Goal: Check status: Check status

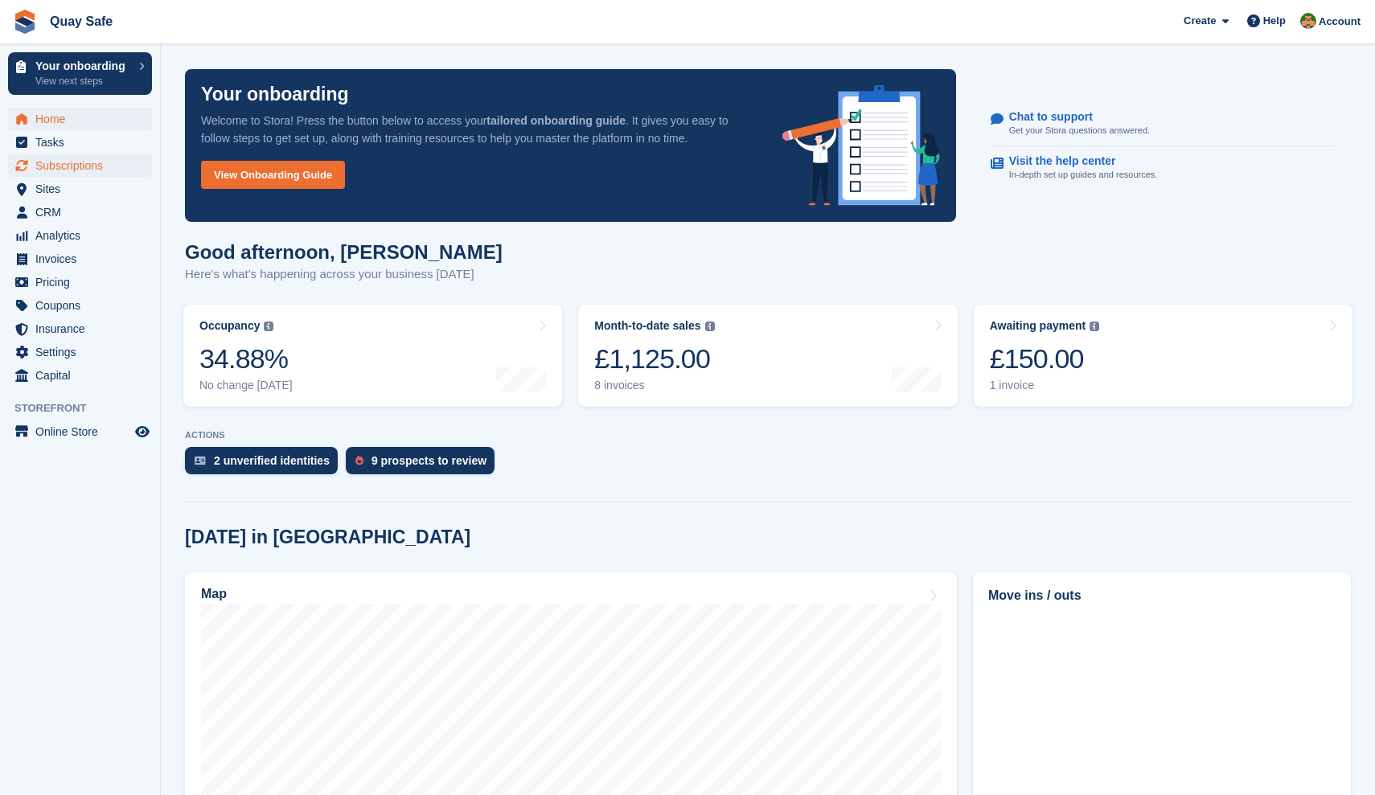
click at [72, 168] on span "Subscriptions" at bounding box center [83, 165] width 96 height 23
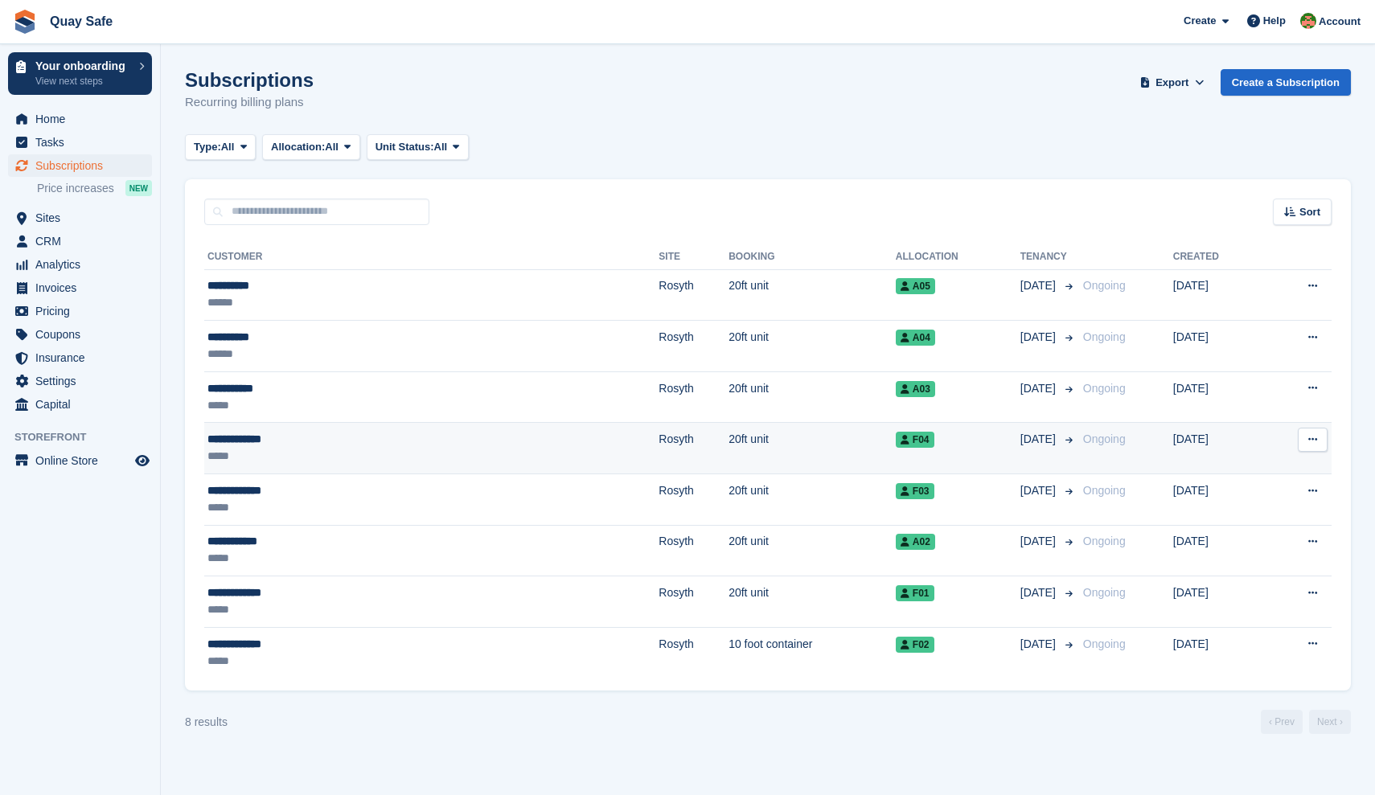
click at [257, 443] on div "**********" at bounding box center [319, 439] width 225 height 17
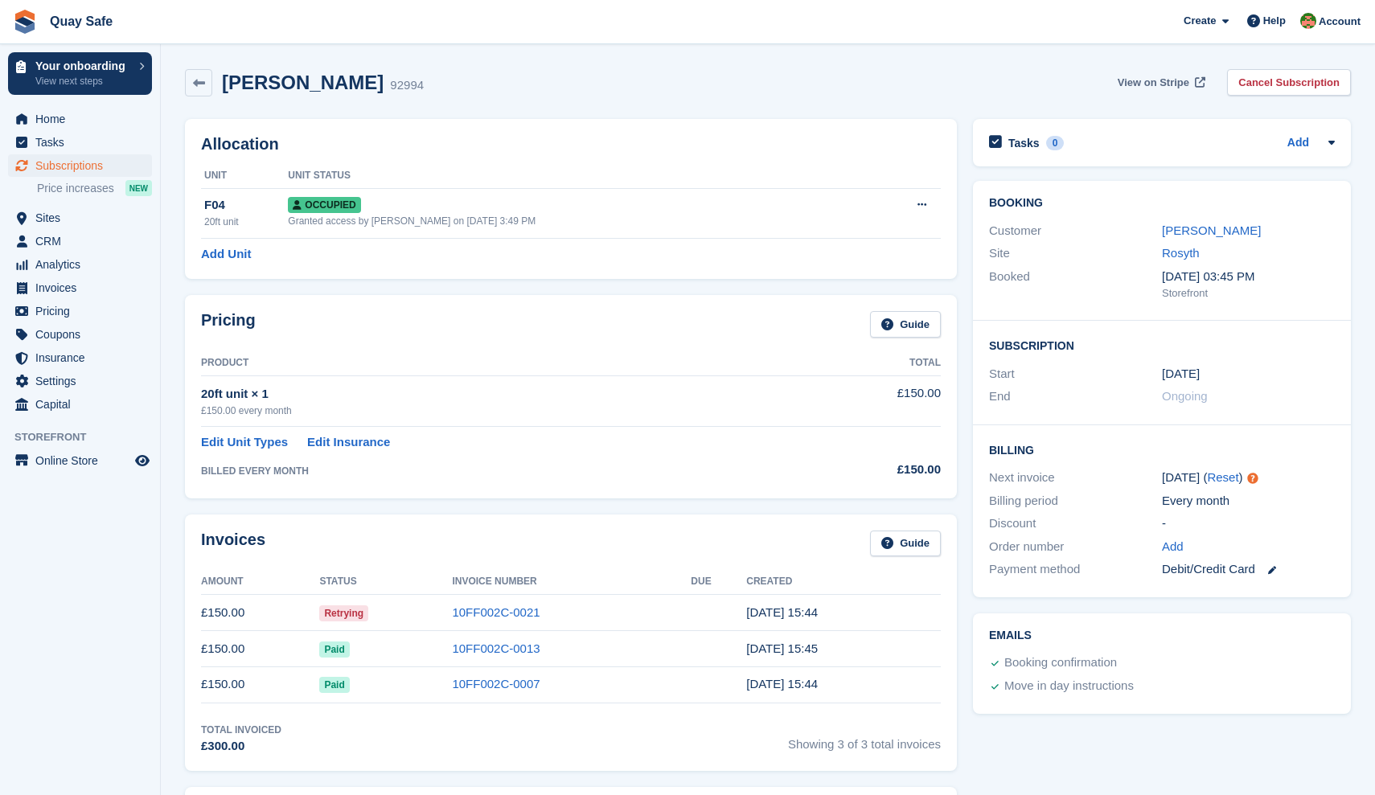
click at [1153, 84] on span "View on Stripe" at bounding box center [1153, 83] width 72 height 16
click at [51, 169] on span "Subscriptions" at bounding box center [83, 165] width 96 height 23
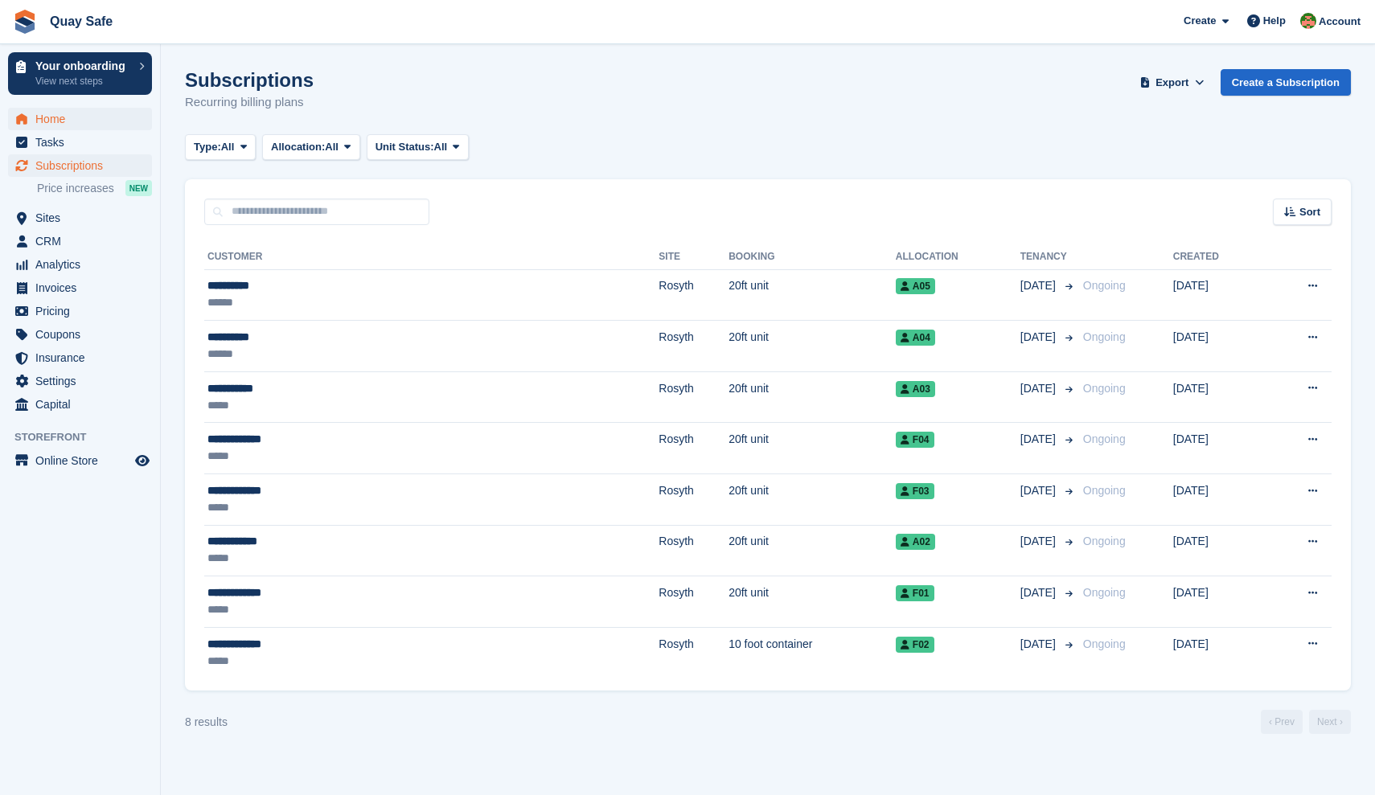
click at [55, 116] on span "Home" at bounding box center [83, 119] width 96 height 23
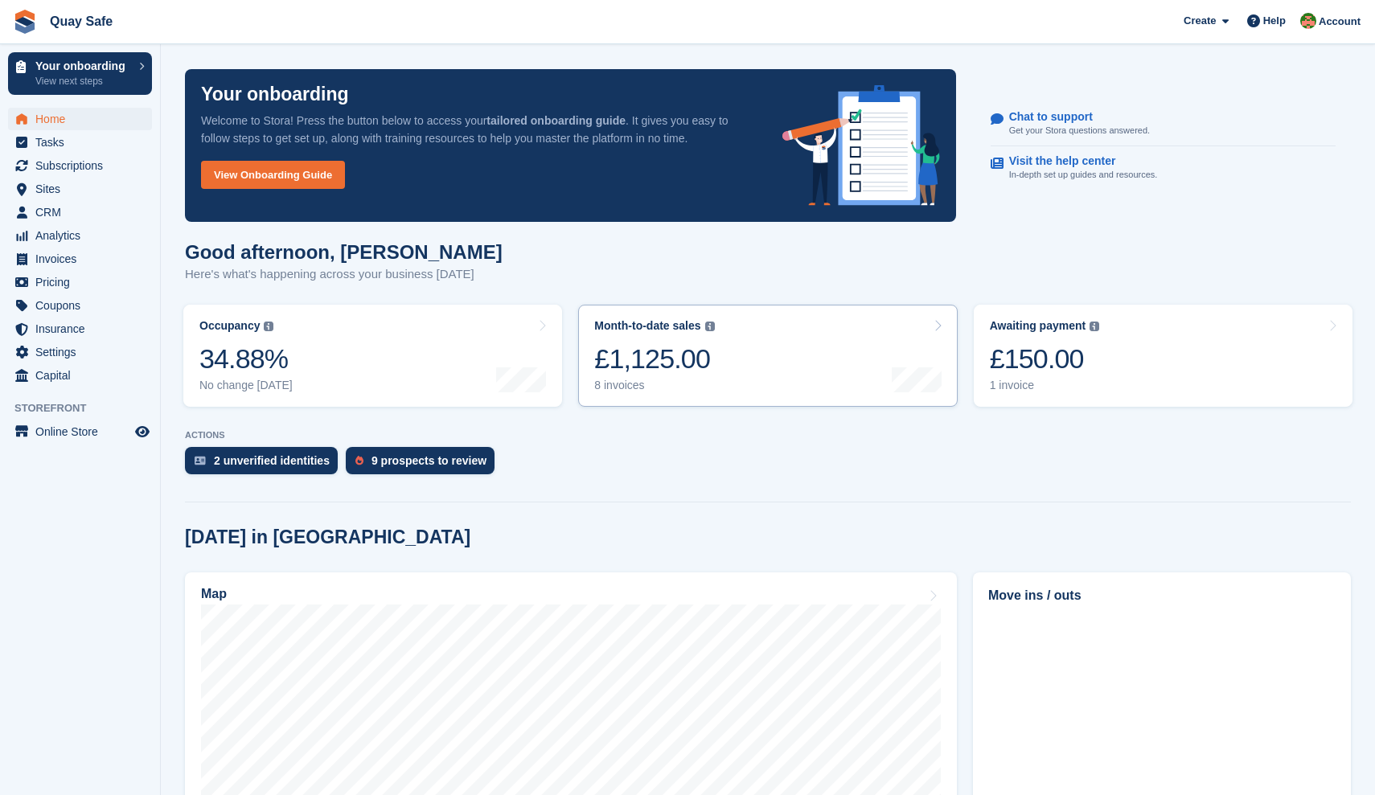
click at [726, 359] on link "Month-to-date sales The sum of all finalised invoices generated this month to d…" at bounding box center [767, 356] width 379 height 102
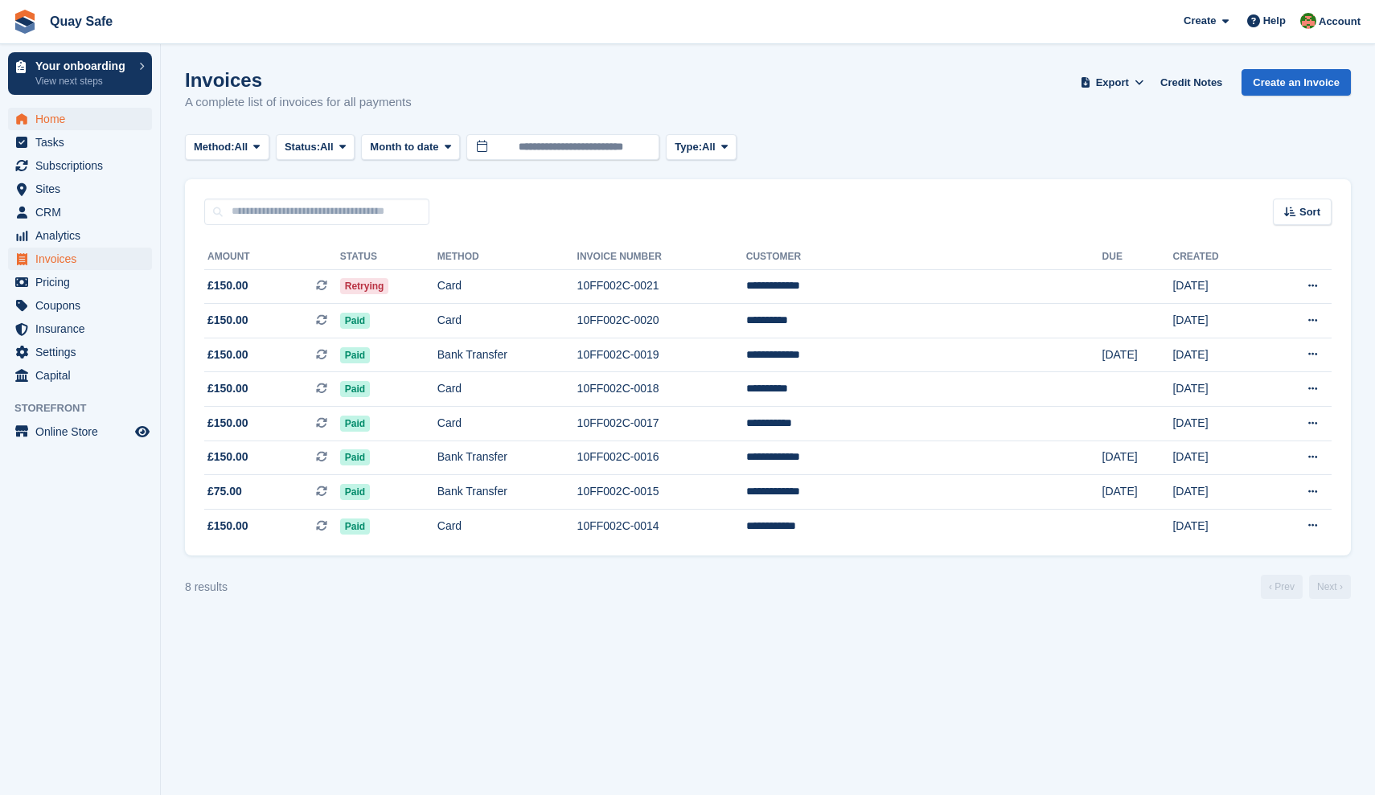
click at [56, 118] on span "Home" at bounding box center [83, 119] width 96 height 23
